Goal: Task Accomplishment & Management: Complete application form

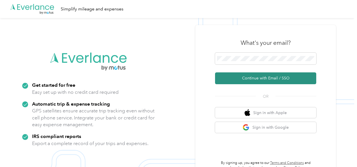
click at [250, 82] on button "Continue with Email / SSO" at bounding box center [265, 78] width 101 height 12
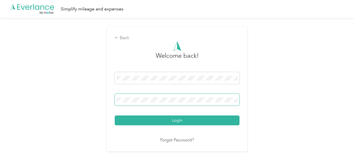
click at [115, 115] on button "Login" at bounding box center [177, 120] width 125 height 10
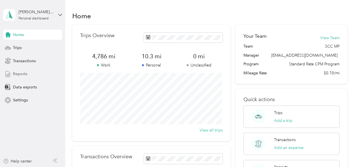
click at [17, 72] on span "Reports" at bounding box center [20, 74] width 14 height 6
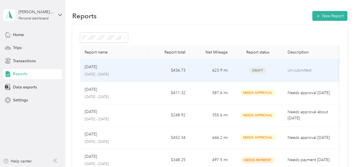
click at [254, 68] on span "Draft" at bounding box center [258, 70] width 17 height 6
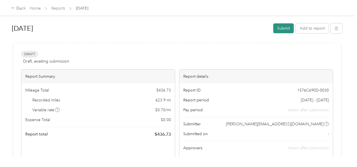
click at [276, 29] on button "Submit" at bounding box center [284, 28] width 21 height 10
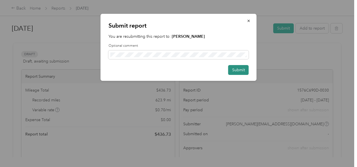
click at [243, 69] on button "Submit" at bounding box center [239, 70] width 21 height 10
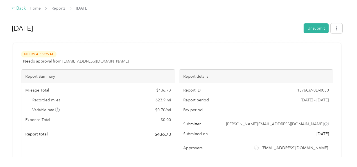
click at [21, 11] on div "Back" at bounding box center [18, 8] width 15 height 7
